Goal: Task Accomplishment & Management: Use online tool/utility

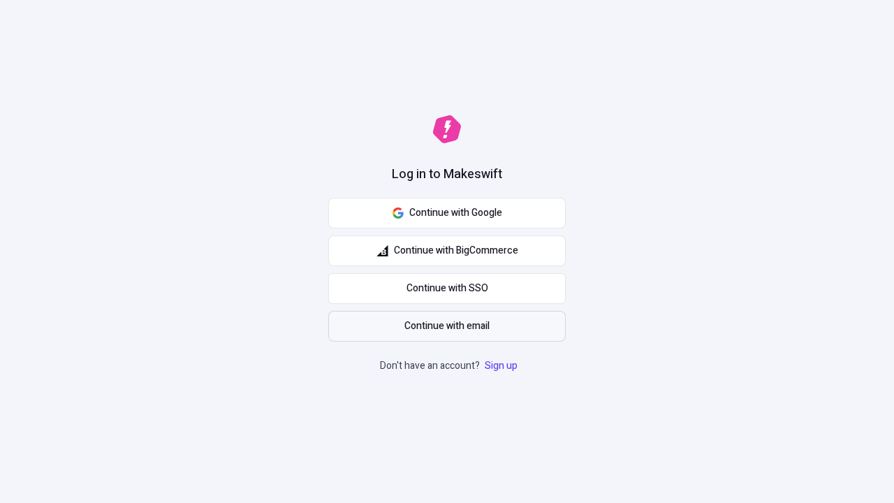
click at [447, 326] on span "Continue with email" at bounding box center [446, 325] width 85 height 15
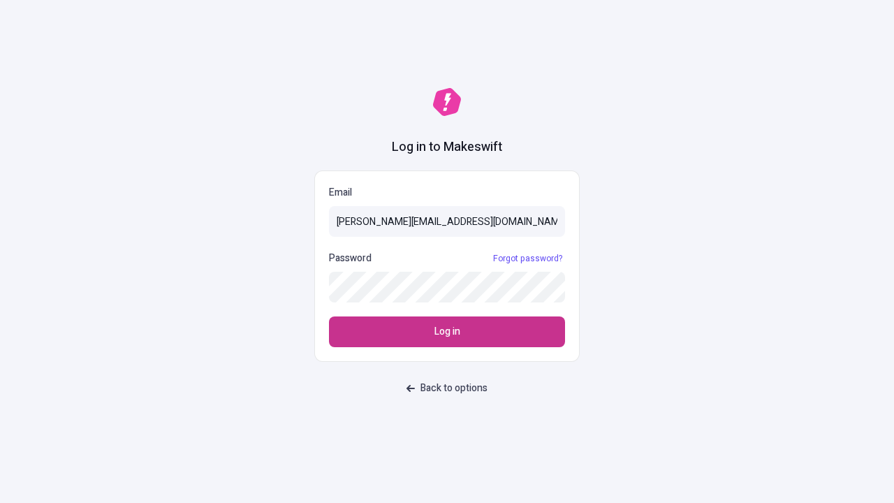
click at [447, 332] on span "Log in" at bounding box center [447, 331] width 26 height 15
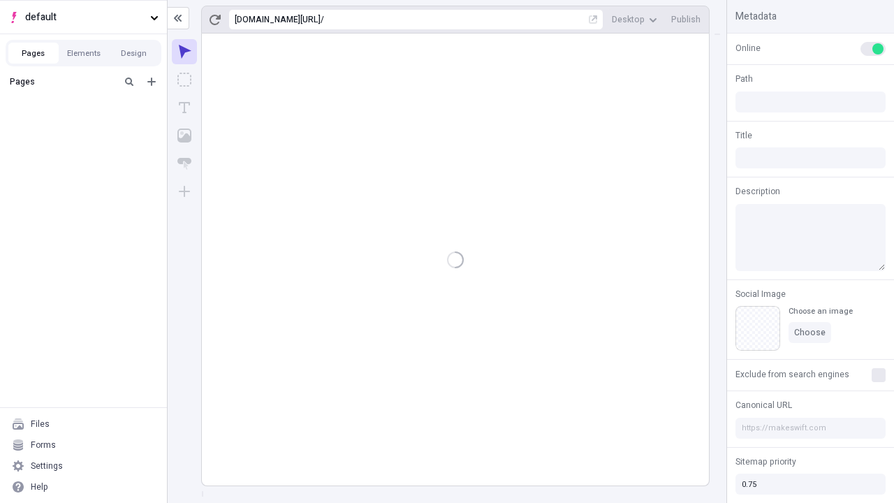
type input "/deep-link-acidus"
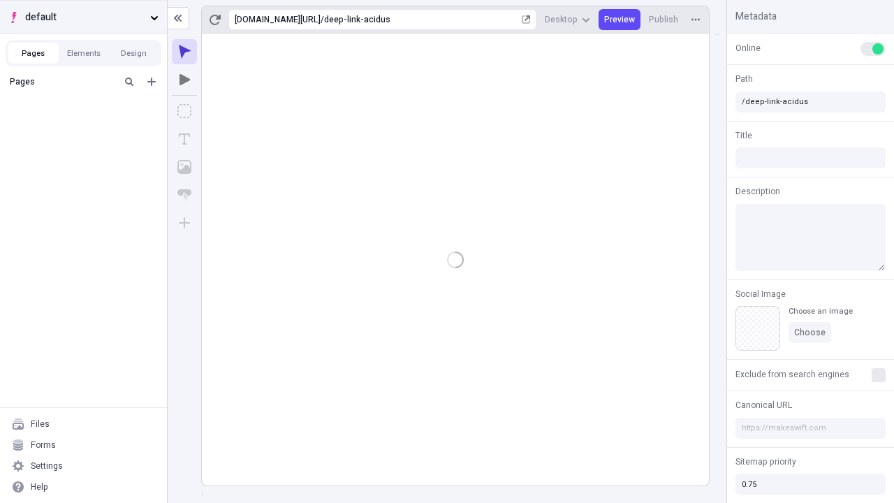
click at [83, 17] on span "default" at bounding box center [84, 17] width 119 height 15
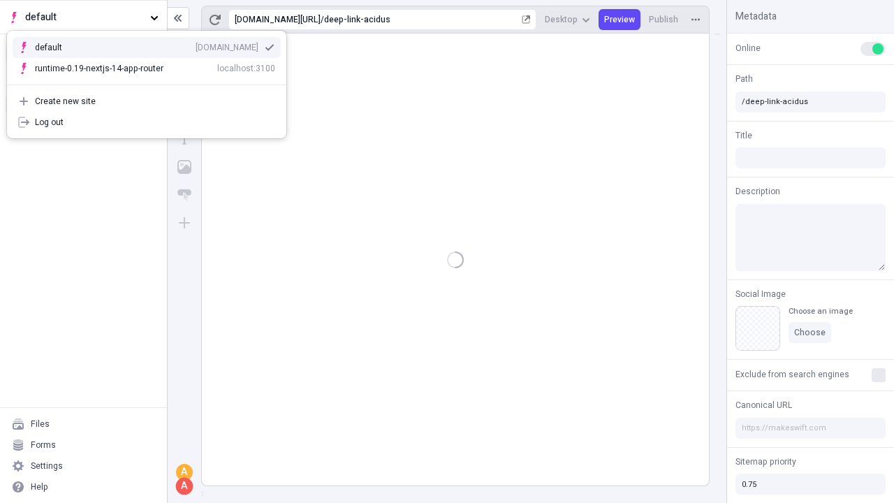
click at [196, 45] on div "[DOMAIN_NAME]" at bounding box center [227, 47] width 63 height 11
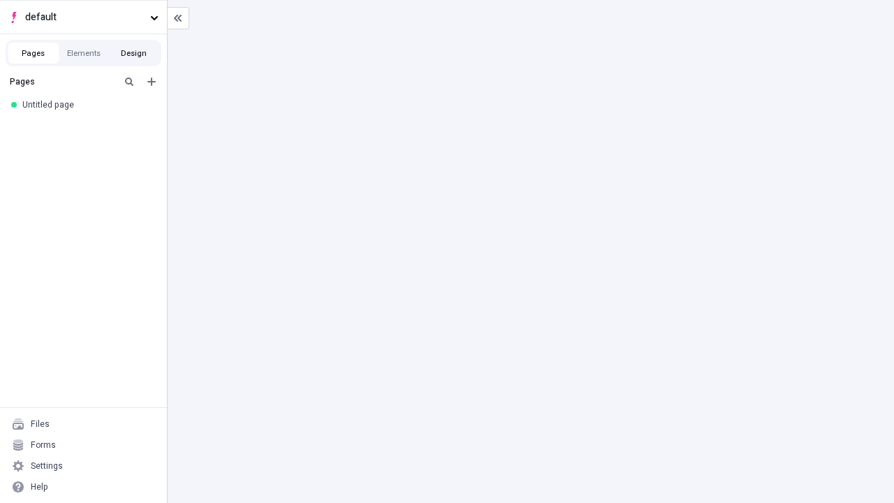
click at [133, 53] on button "Design" at bounding box center [134, 53] width 50 height 21
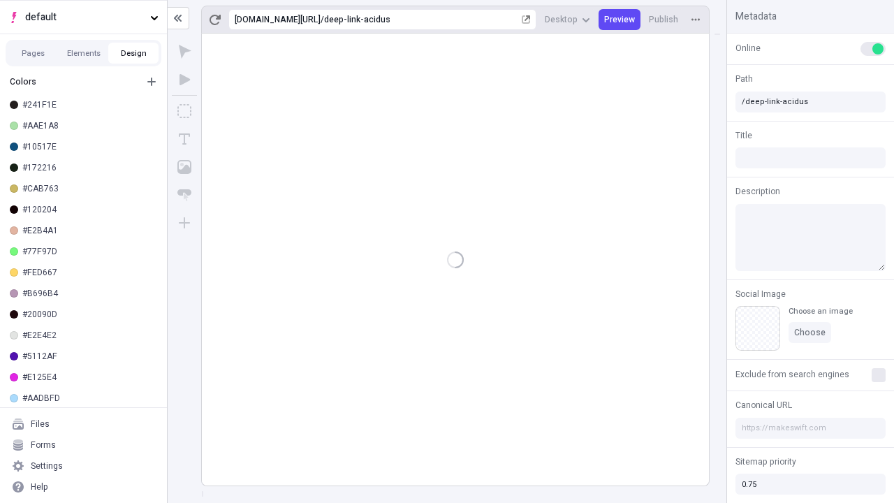
scroll to position [4, 0]
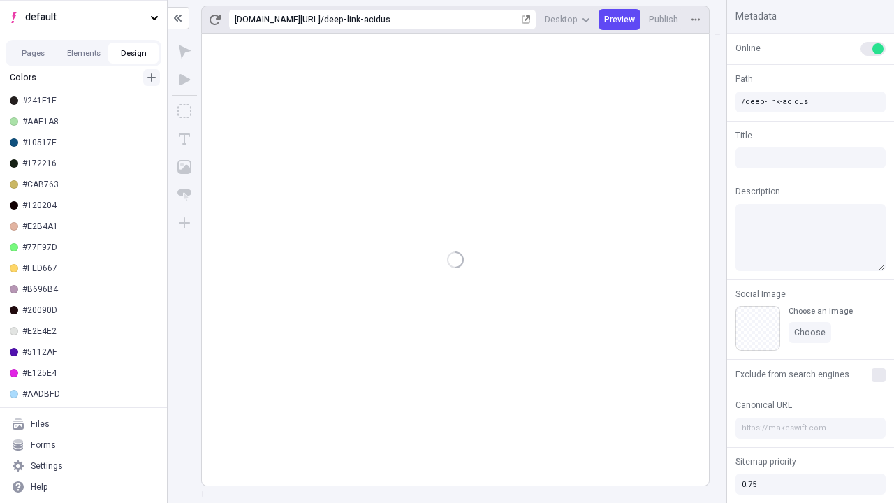
click at [152, 78] on icon "button" at bounding box center [151, 77] width 8 height 8
